Goal: Task Accomplishment & Management: Complete application form

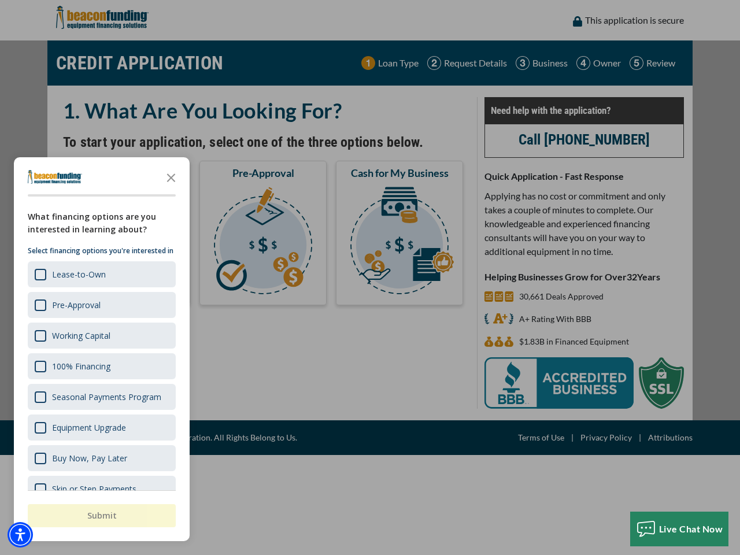
click at [370, 277] on div "button" at bounding box center [370, 277] width 740 height 555
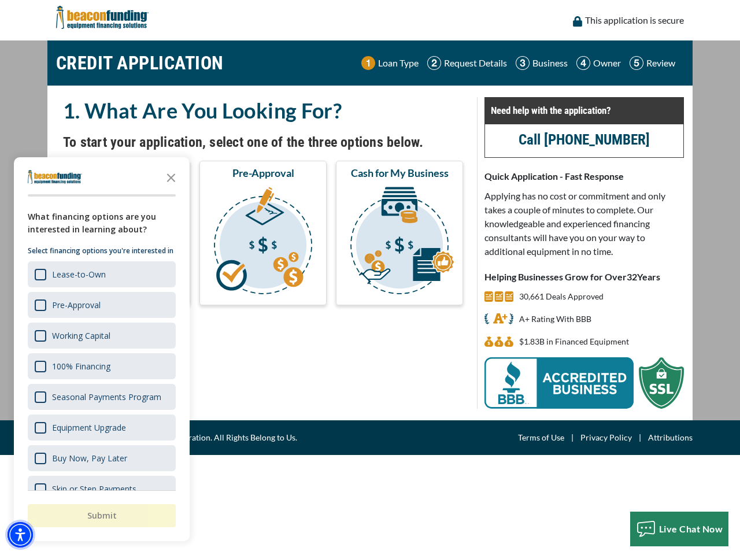
click at [20, 535] on img "Accessibility Menu" at bounding box center [20, 534] width 25 height 25
click at [370, 277] on body "Skip to main content Enable accessibility for low vision Open the accessibility…" at bounding box center [370, 277] width 740 height 555
click at [171, 177] on body "Skip to main content Enable accessibility for low vision Open the accessibility…" at bounding box center [370, 277] width 740 height 555
click at [101, 274] on body "Skip to main content Enable accessibility for low vision Open the accessibility…" at bounding box center [370, 277] width 740 height 555
click at [101, 305] on body "Skip to main content Enable accessibility for low vision Open the accessibility…" at bounding box center [370, 277] width 740 height 555
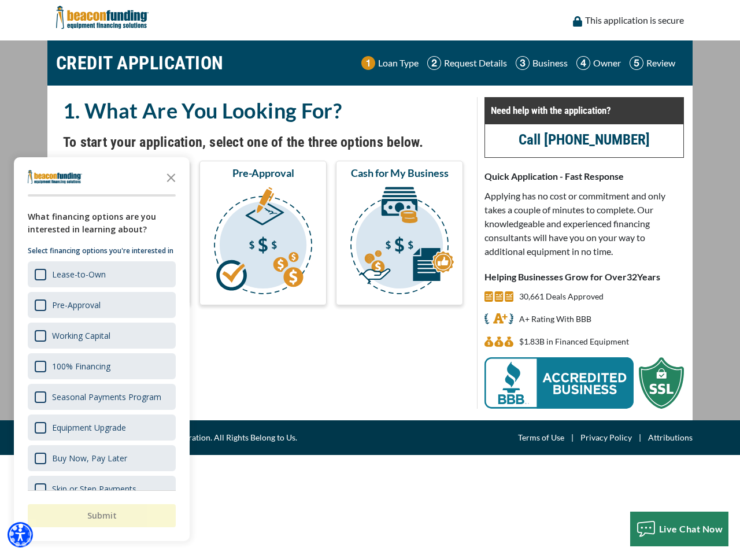
click at [101, 335] on body "Skip to main content Enable accessibility for low vision Open the accessibility…" at bounding box center [370, 277] width 740 height 555
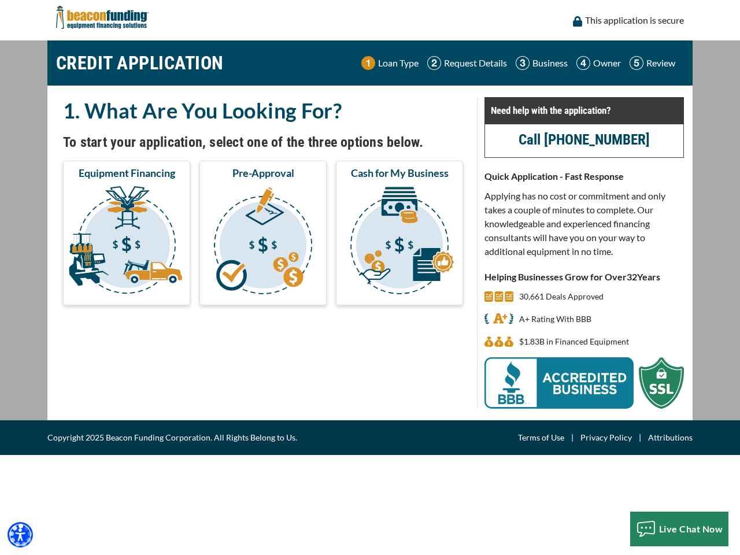
click at [101, 366] on body "Skip to main content Enable accessibility for low vision Open the accessibility…" at bounding box center [370, 277] width 740 height 555
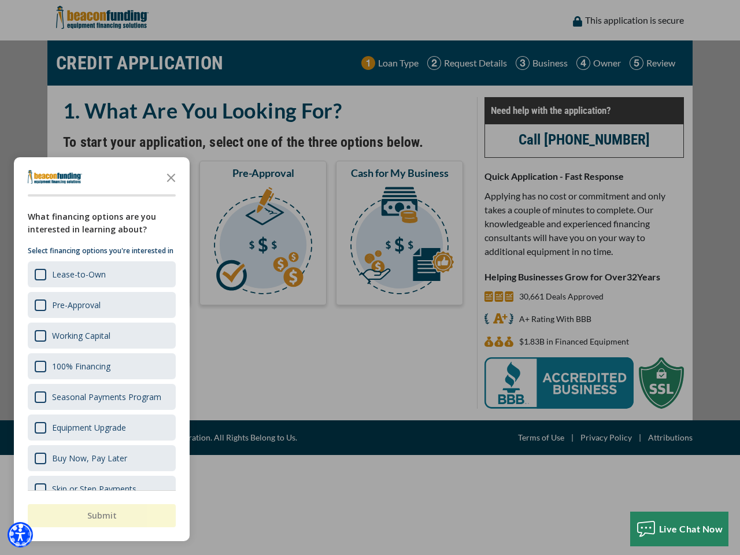
click at [101, 396] on body "Skip to main content Enable accessibility for low vision Open the accessibility…" at bounding box center [370, 277] width 740 height 555
click at [101, 427] on body "Skip to main content Enable accessibility for low vision Open the accessibility…" at bounding box center [370, 277] width 740 height 555
